Goal: Information Seeking & Learning: Learn about a topic

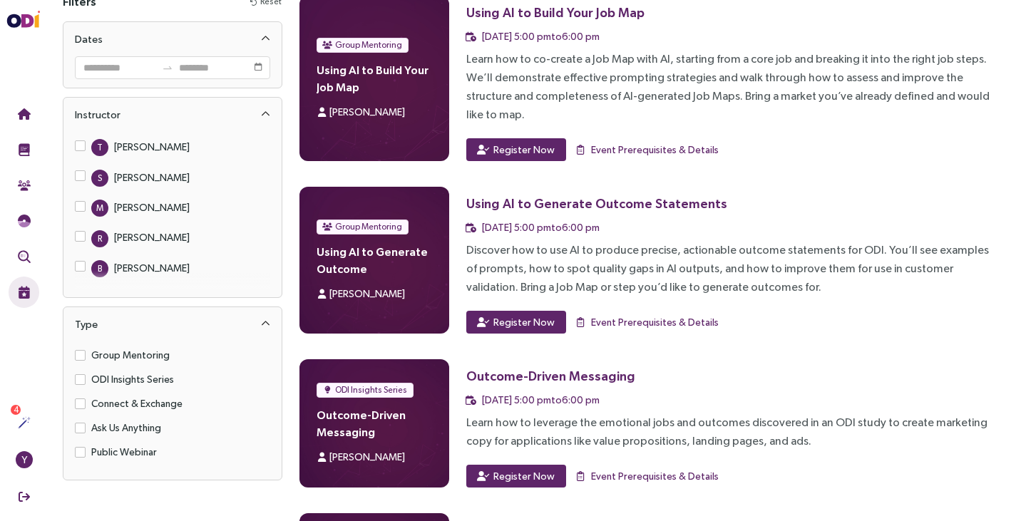
scroll to position [77, 0]
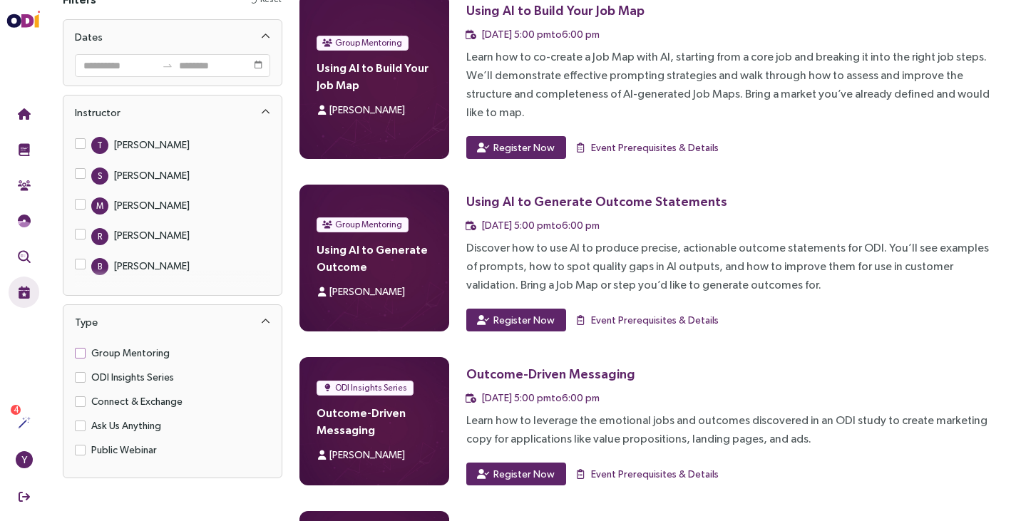
click at [151, 352] on span "Group Mentoring" at bounding box center [131, 353] width 90 height 16
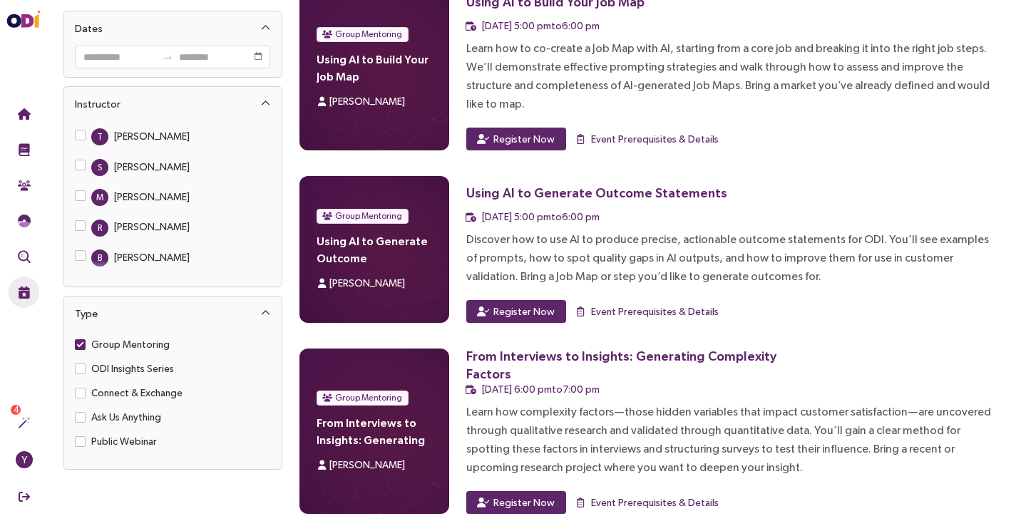
scroll to position [0, 0]
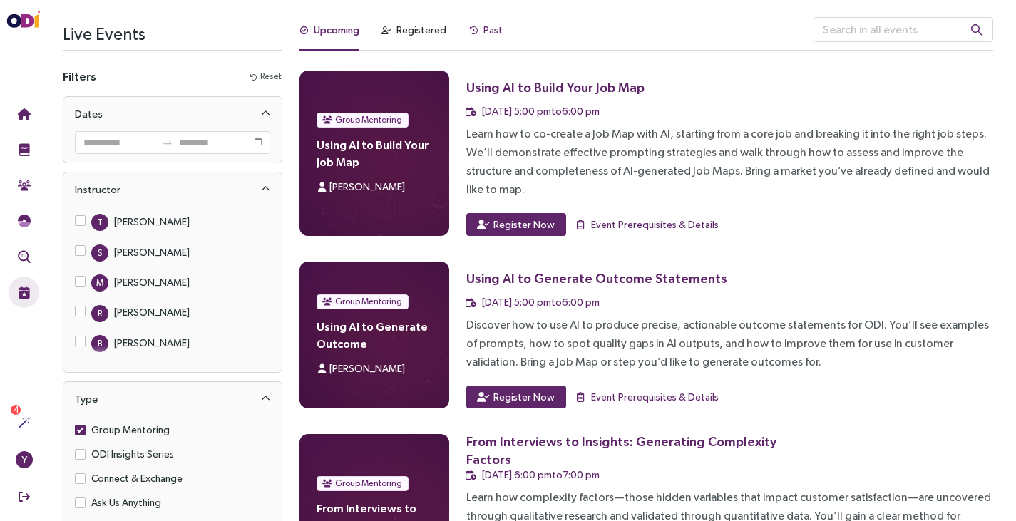
click at [485, 32] on div "Past" at bounding box center [492, 30] width 19 height 16
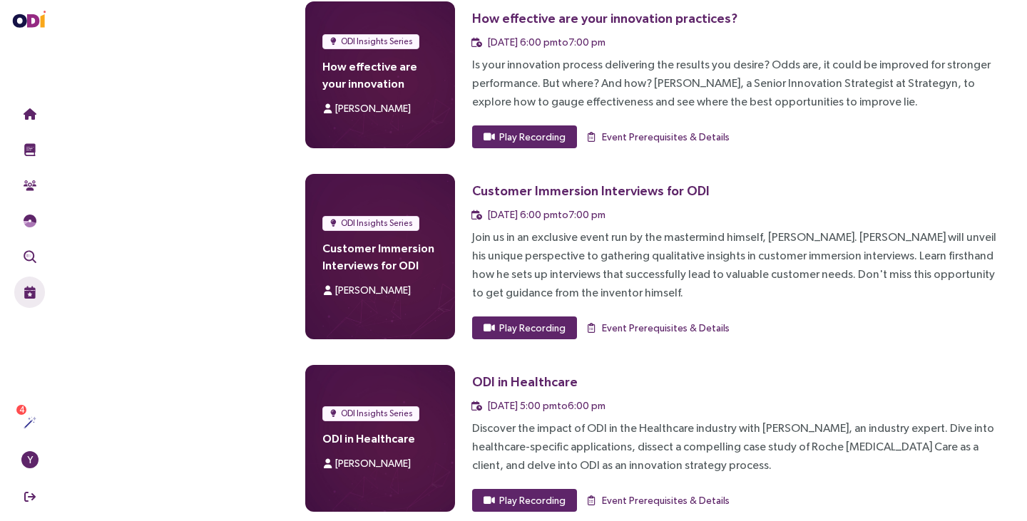
scroll to position [2077, 0]
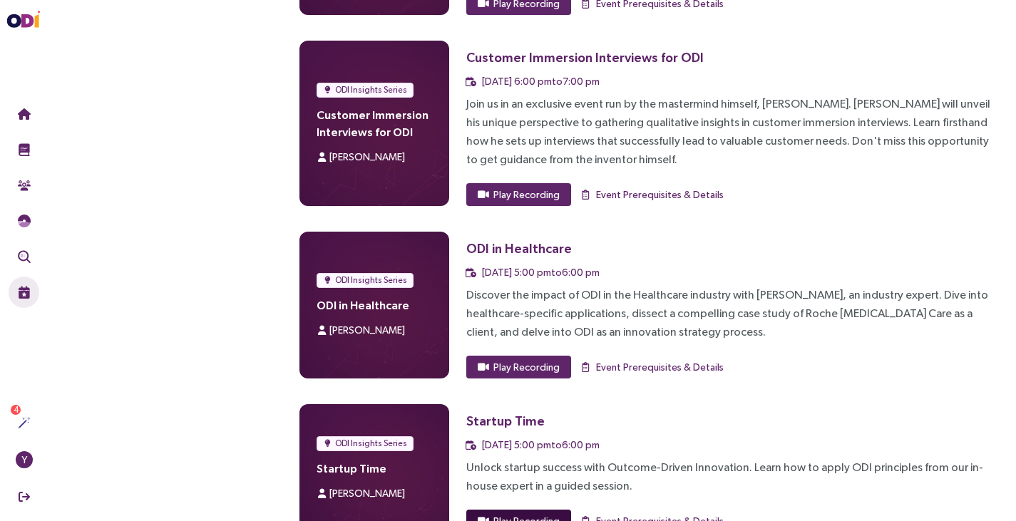
click at [545, 513] on span "Play Recording" at bounding box center [526, 521] width 66 height 16
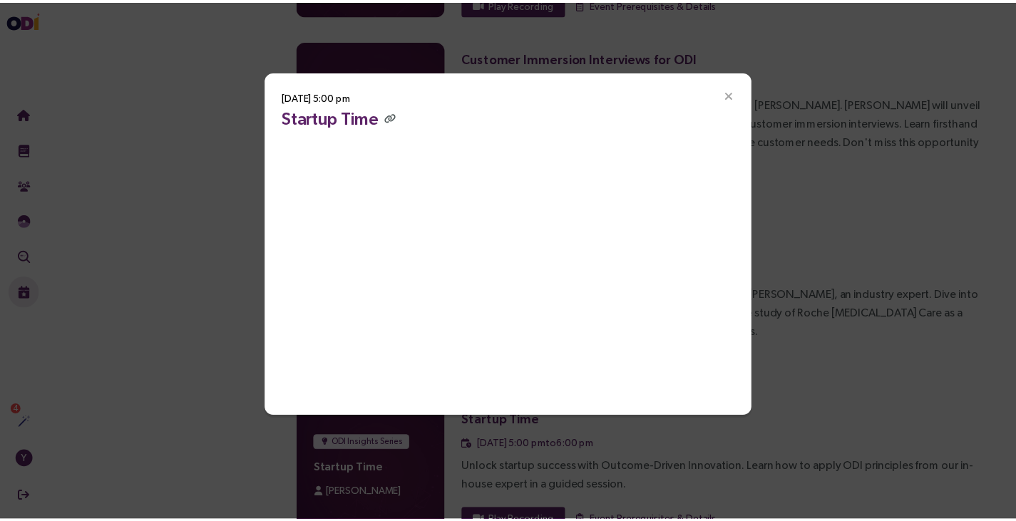
scroll to position [0, 0]
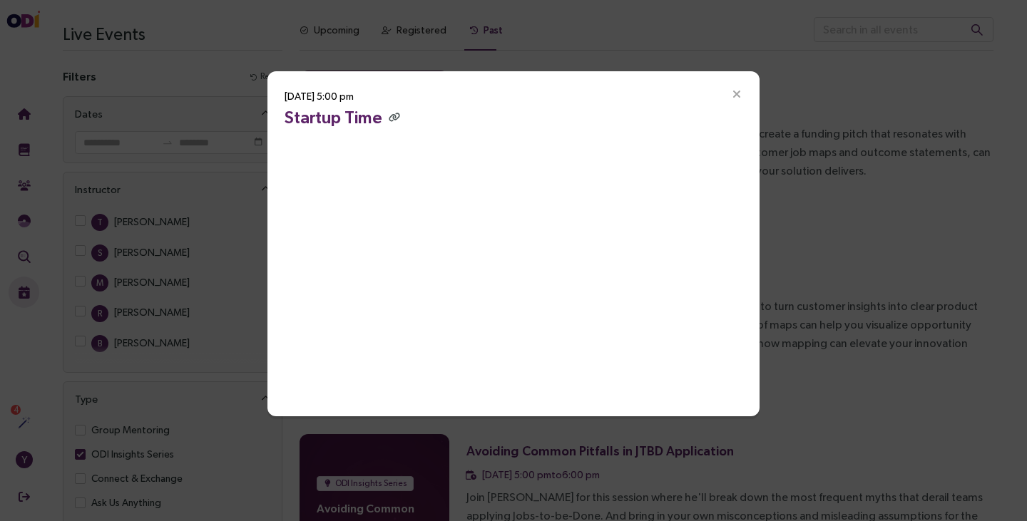
click at [737, 93] on icon "Close" at bounding box center [736, 94] width 13 height 13
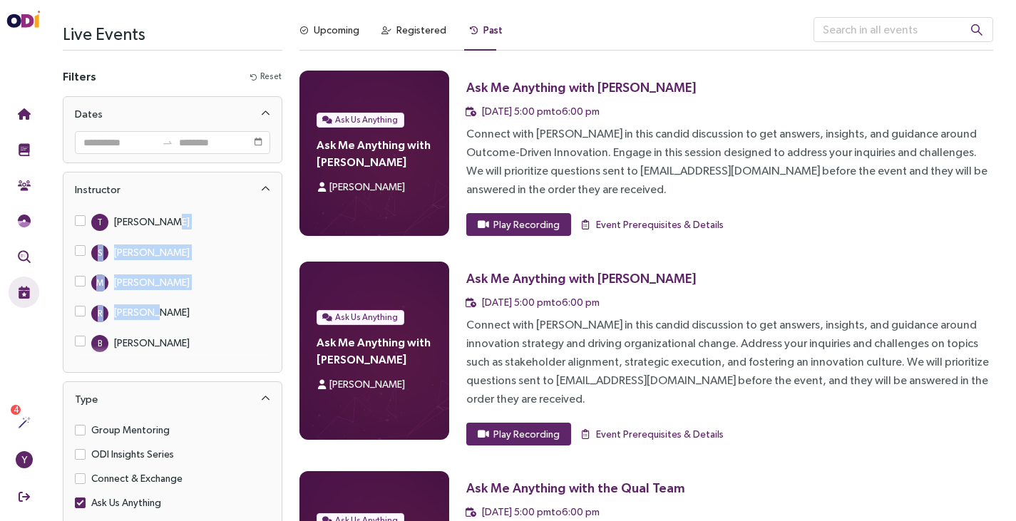
drag, startPoint x: 186, startPoint y: 319, endPoint x: 234, endPoint y: 215, distance: 113.9
click at [234, 215] on div "T [PERSON_NAME] S [PERSON_NAME] M [PERSON_NAME] R [PERSON_NAME] B [PERSON_NAME]…" at bounding box center [172, 418] width 195 height 411
click at [223, 270] on div "T [PERSON_NAME] S [PERSON_NAME] M [PERSON_NAME] R [PERSON_NAME] B [PERSON_NAME]…" at bounding box center [172, 418] width 195 height 411
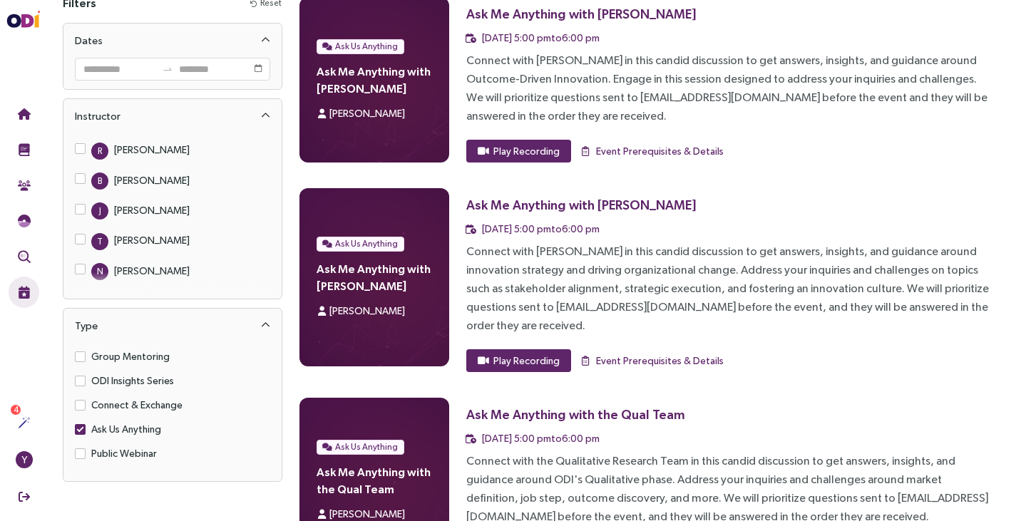
scroll to position [76, 0]
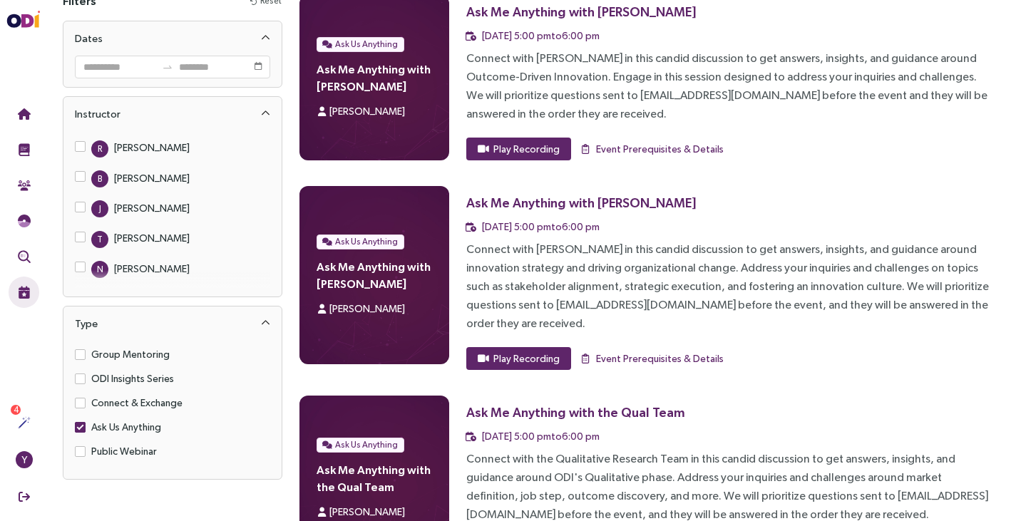
click at [87, 423] on span "Ask Us Anything" at bounding box center [126, 427] width 81 height 16
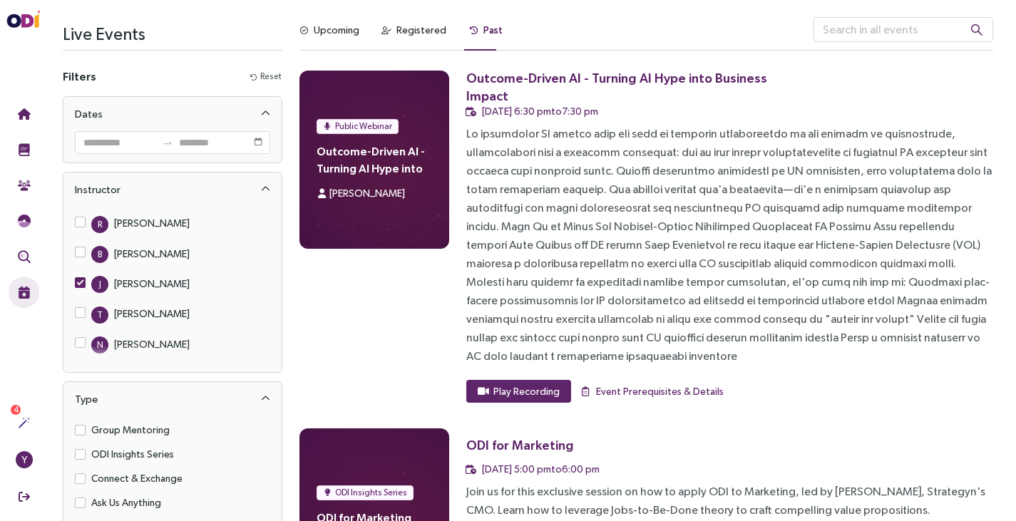
scroll to position [2, 0]
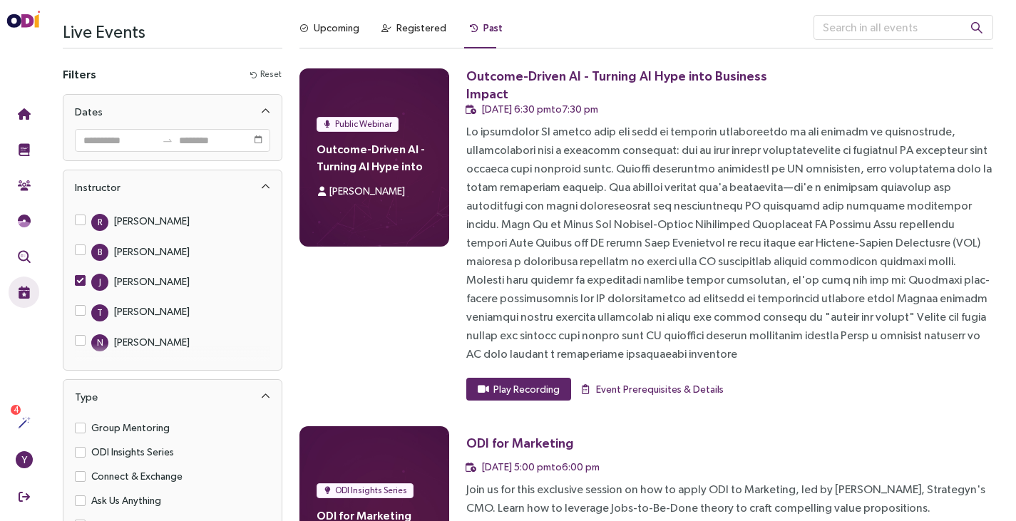
click at [78, 272] on label "J [PERSON_NAME]" at bounding box center [135, 281] width 121 height 19
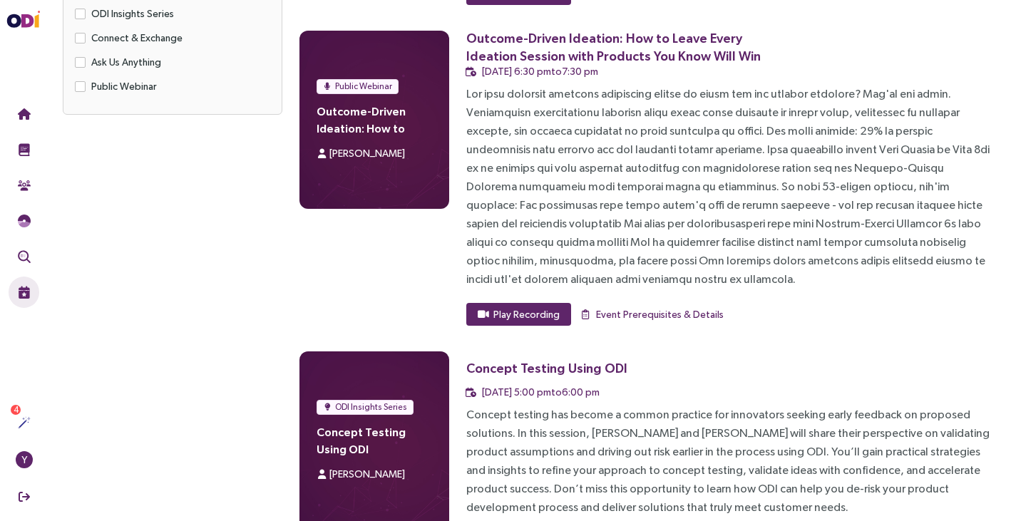
scroll to position [436, 0]
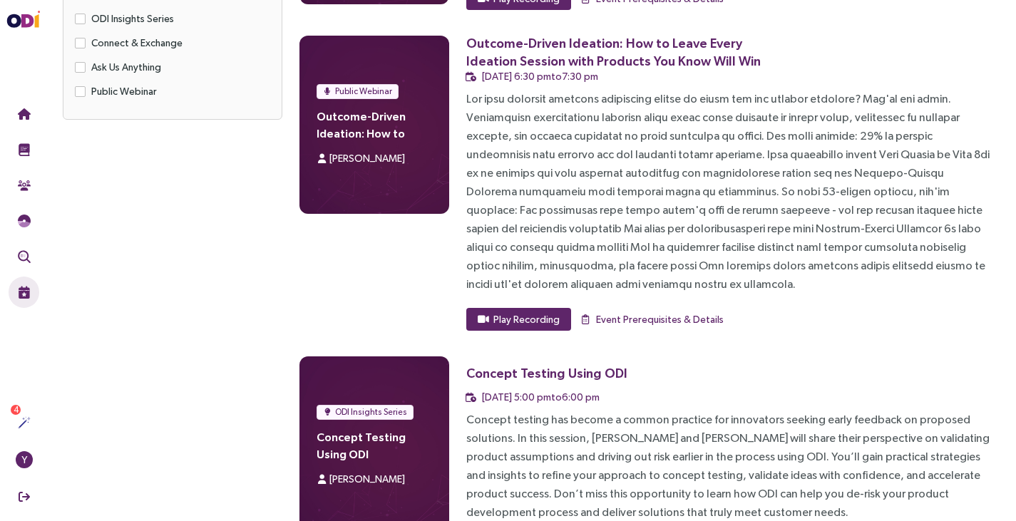
click at [559, 357] on h3 "Concept Testing Using ODI" at bounding box center [624, 373] width 316 height 33
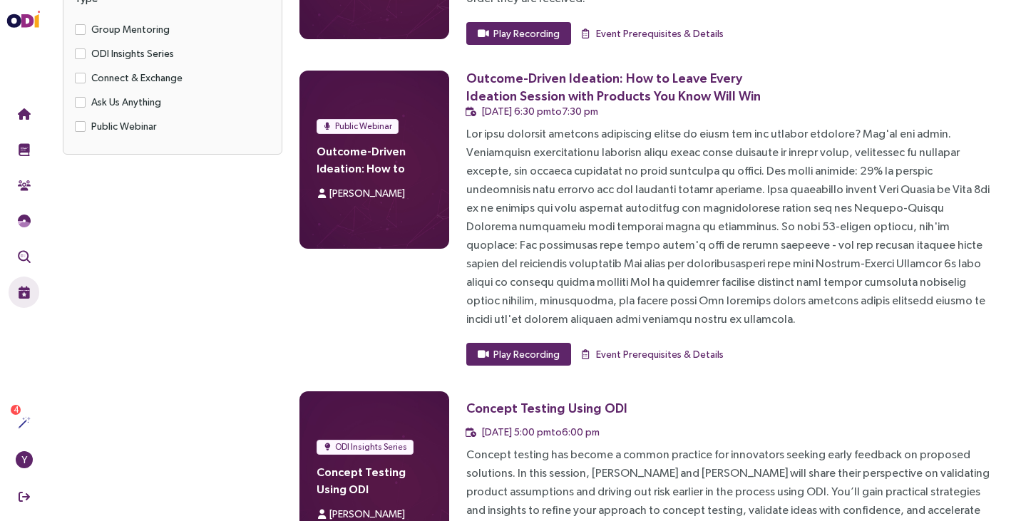
scroll to position [396, 0]
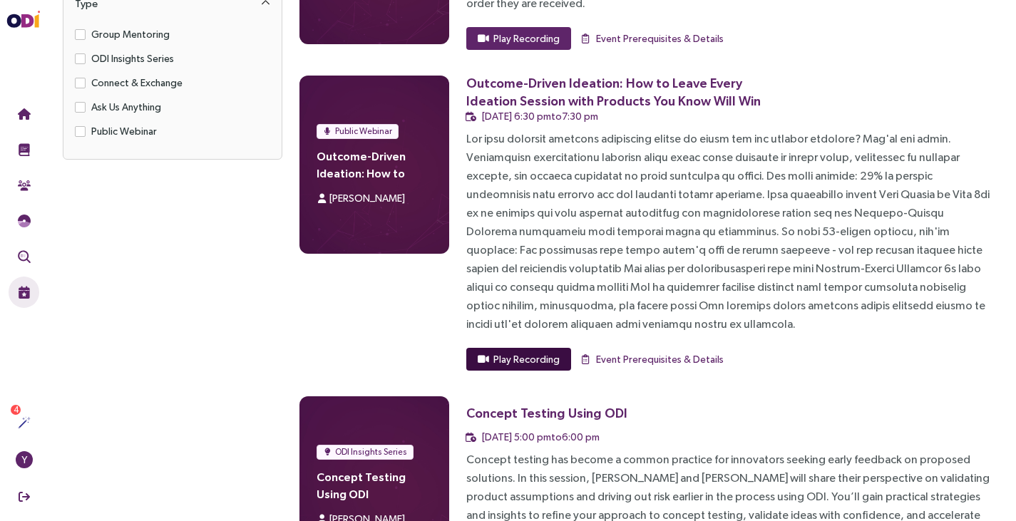
click at [537, 352] on span "Play Recording" at bounding box center [526, 360] width 66 height 16
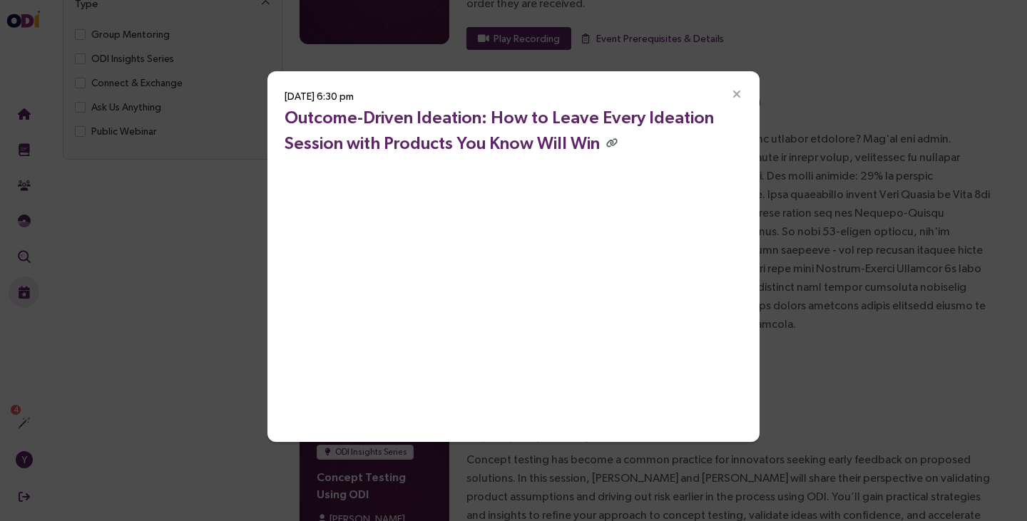
click at [735, 95] on icon "Close" at bounding box center [736, 94] width 13 height 13
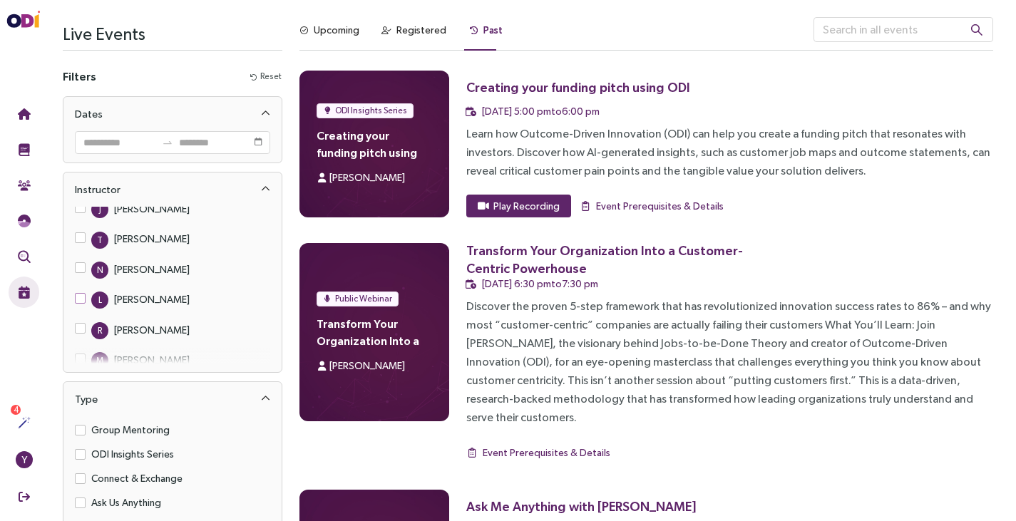
scroll to position [272, 0]
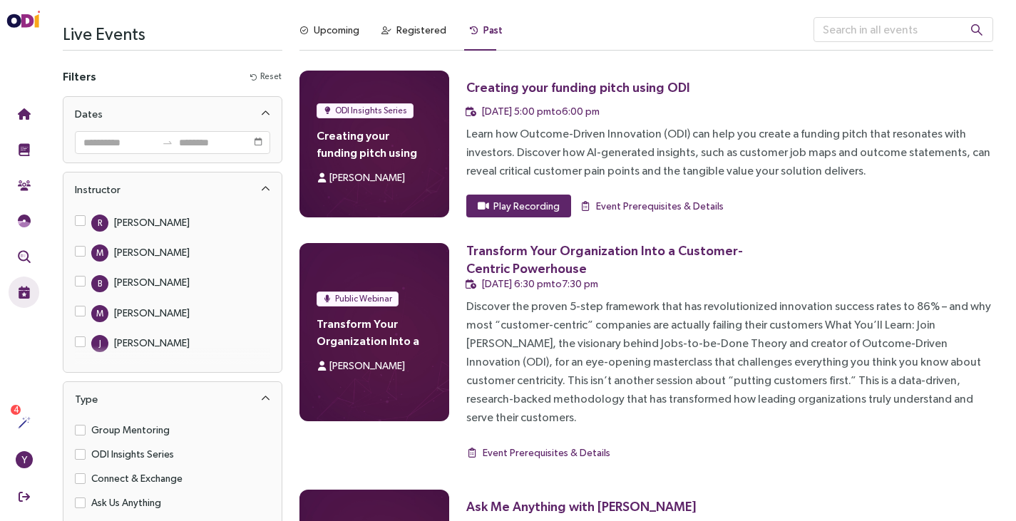
click at [74, 314] on div "T [PERSON_NAME] S [PERSON_NAME] M [PERSON_NAME] R [PERSON_NAME] B [PERSON_NAME]…" at bounding box center [172, 289] width 218 height 165
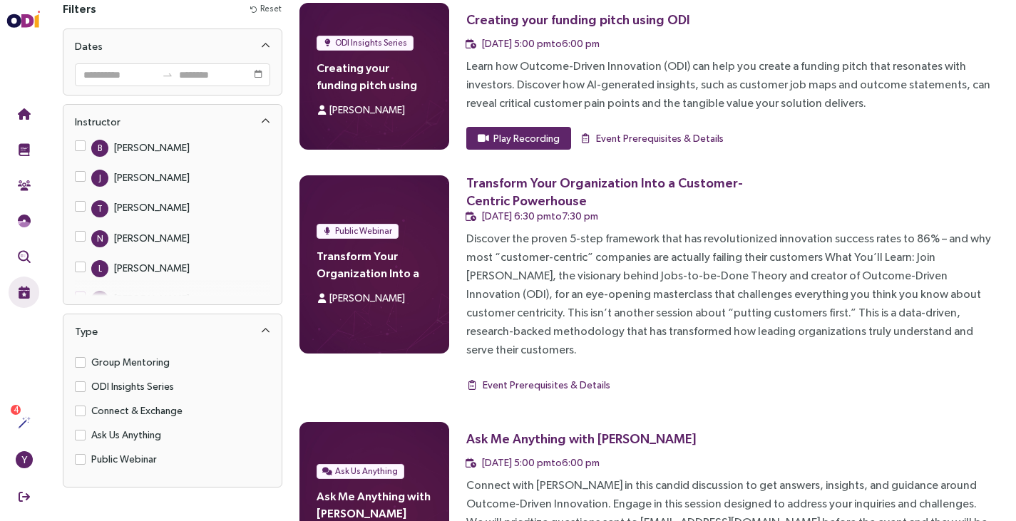
scroll to position [121, 0]
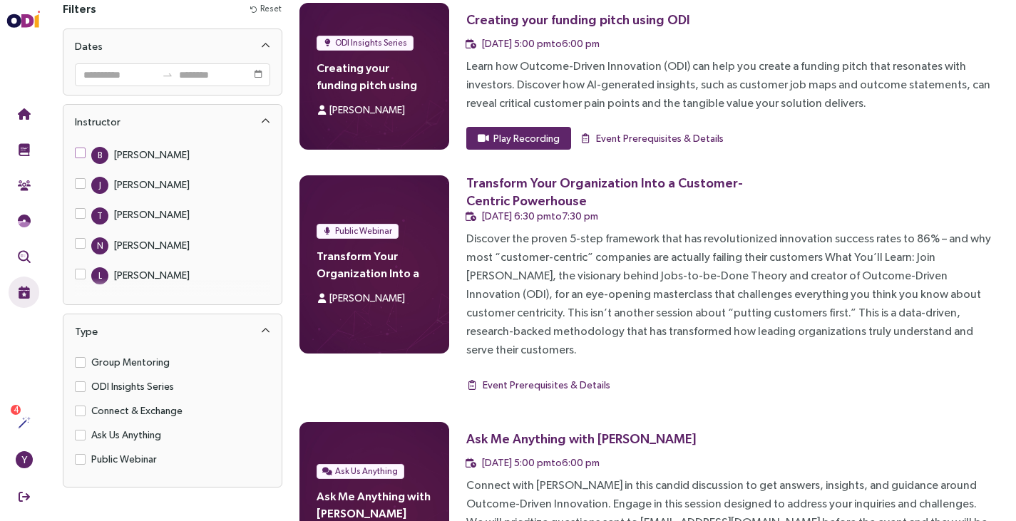
click at [138, 153] on div "[PERSON_NAME]" at bounding box center [152, 155] width 76 height 16
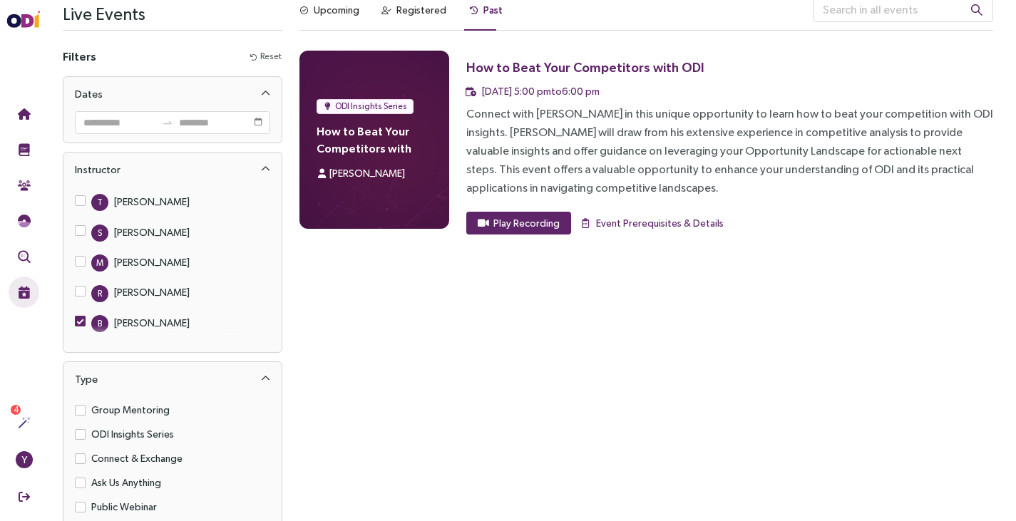
scroll to position [21, 0]
click at [81, 314] on label "B [PERSON_NAME]" at bounding box center [135, 322] width 121 height 19
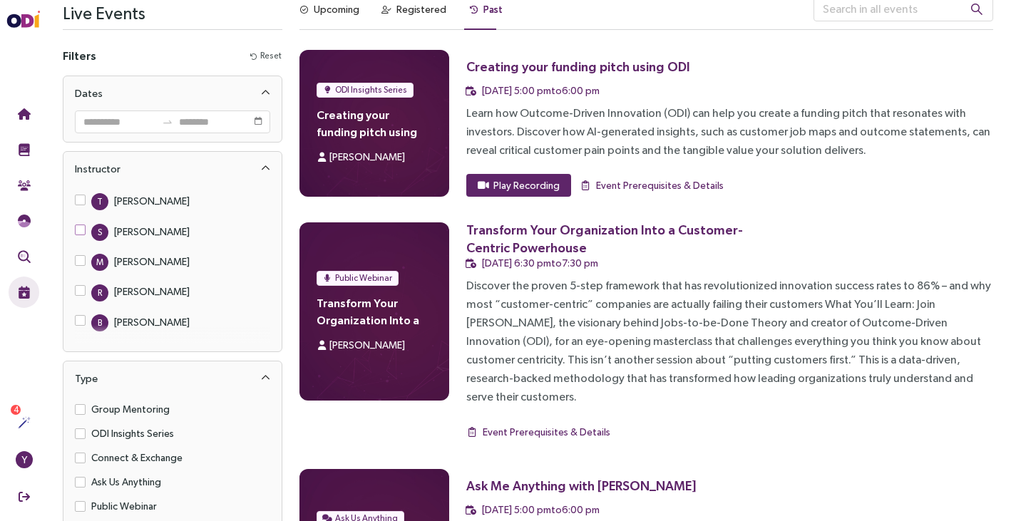
click at [88, 227] on span "S [PERSON_NAME]" at bounding box center [141, 231] width 110 height 19
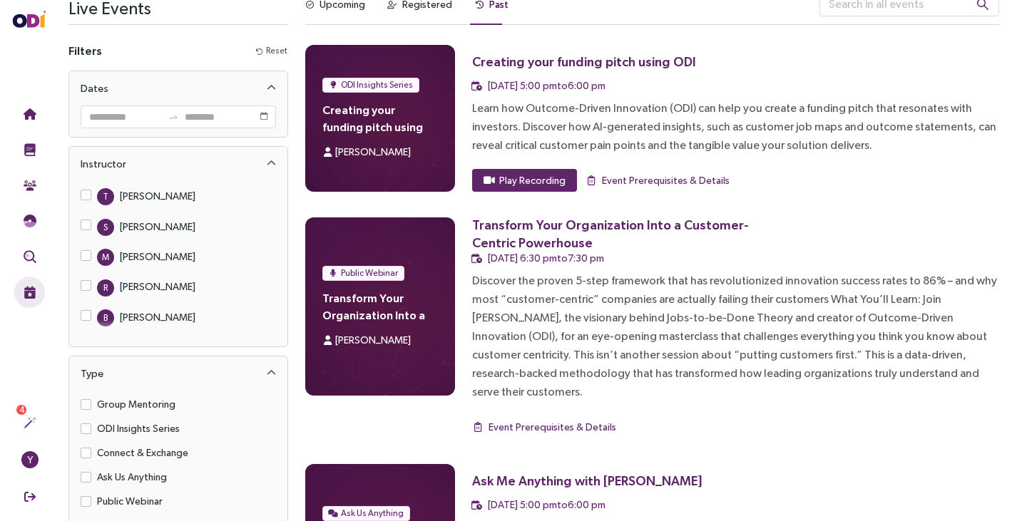
scroll to position [0, 0]
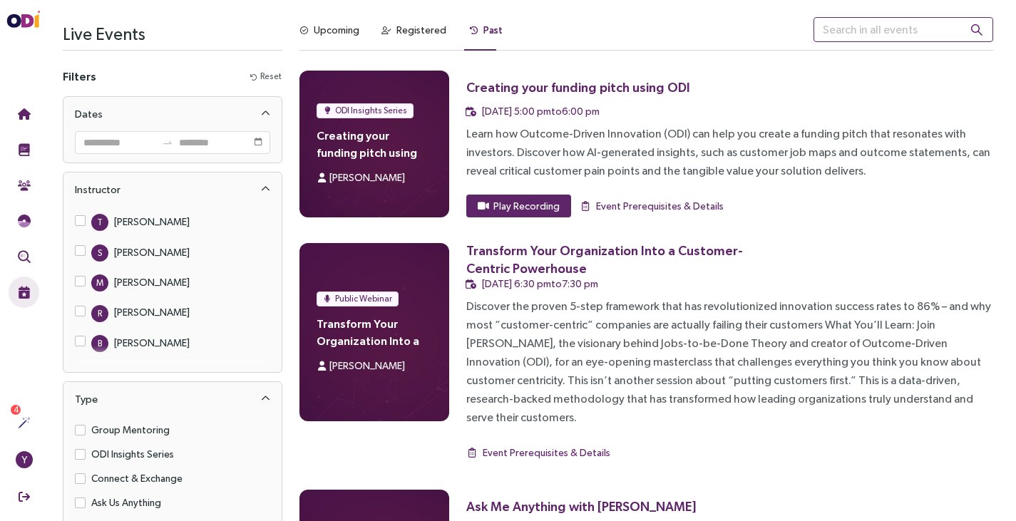
click at [892, 34] on input "text" at bounding box center [904, 29] width 180 height 25
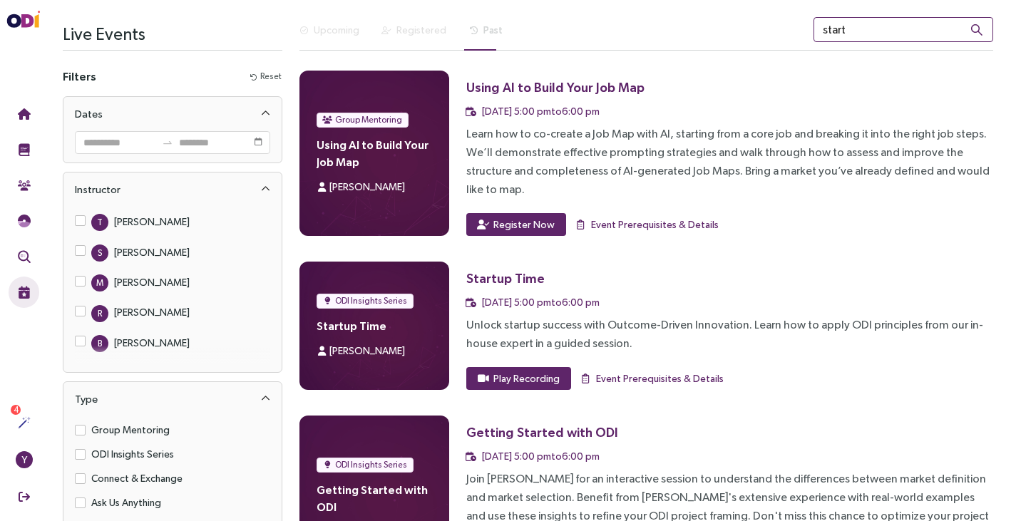
type input "start"
click at [524, 371] on span "Play Recording" at bounding box center [526, 379] width 66 height 16
